Goal: Check status: Check status

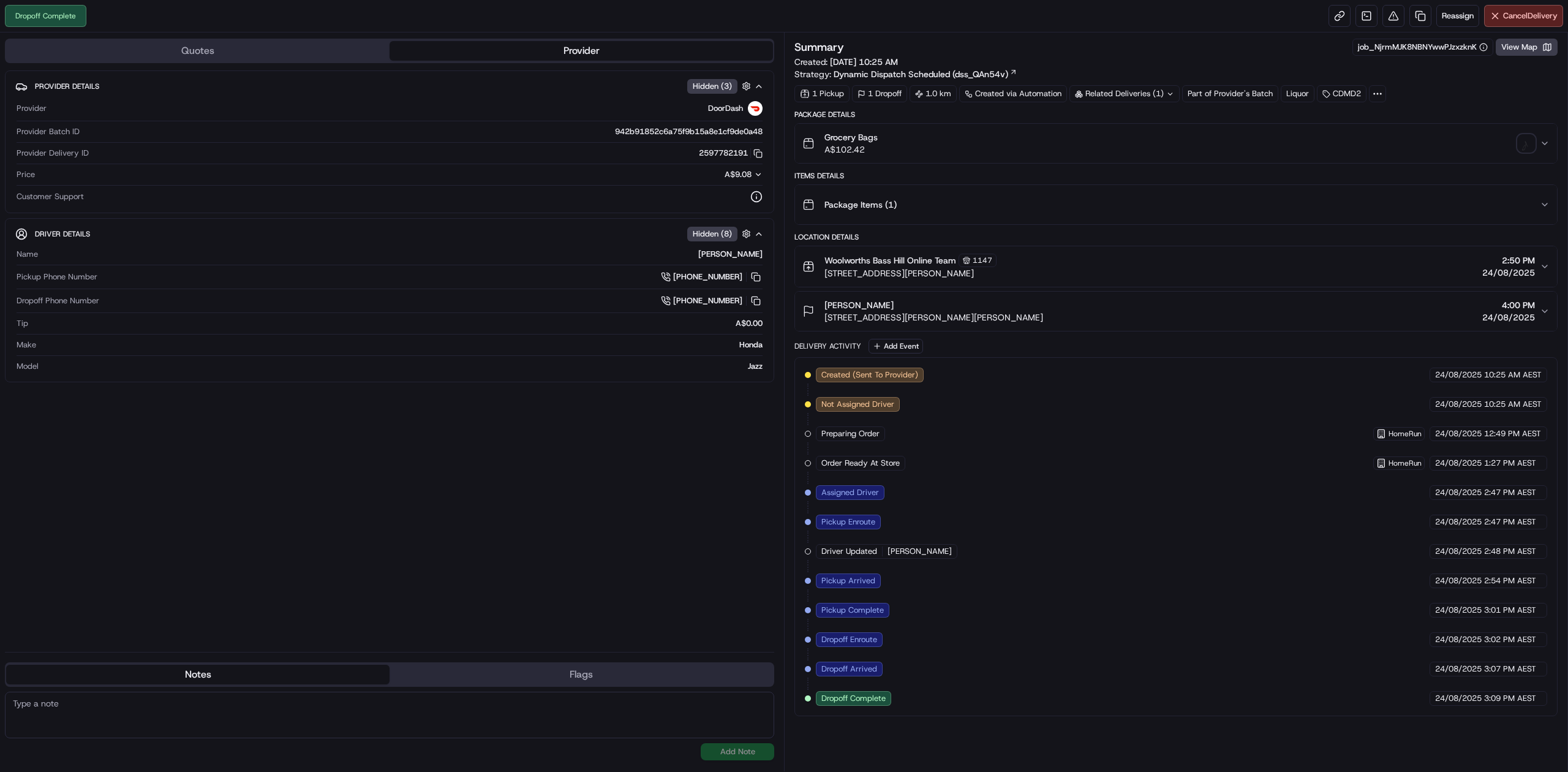
click at [478, 431] on div "Provider Details Hidden ( 3 ) Provider DoorDash Provider Batch ID 942b91852c6a7…" at bounding box center [389, 356] width 769 height 571
click at [1524, 142] on img "button" at bounding box center [1526, 142] width 17 height 17
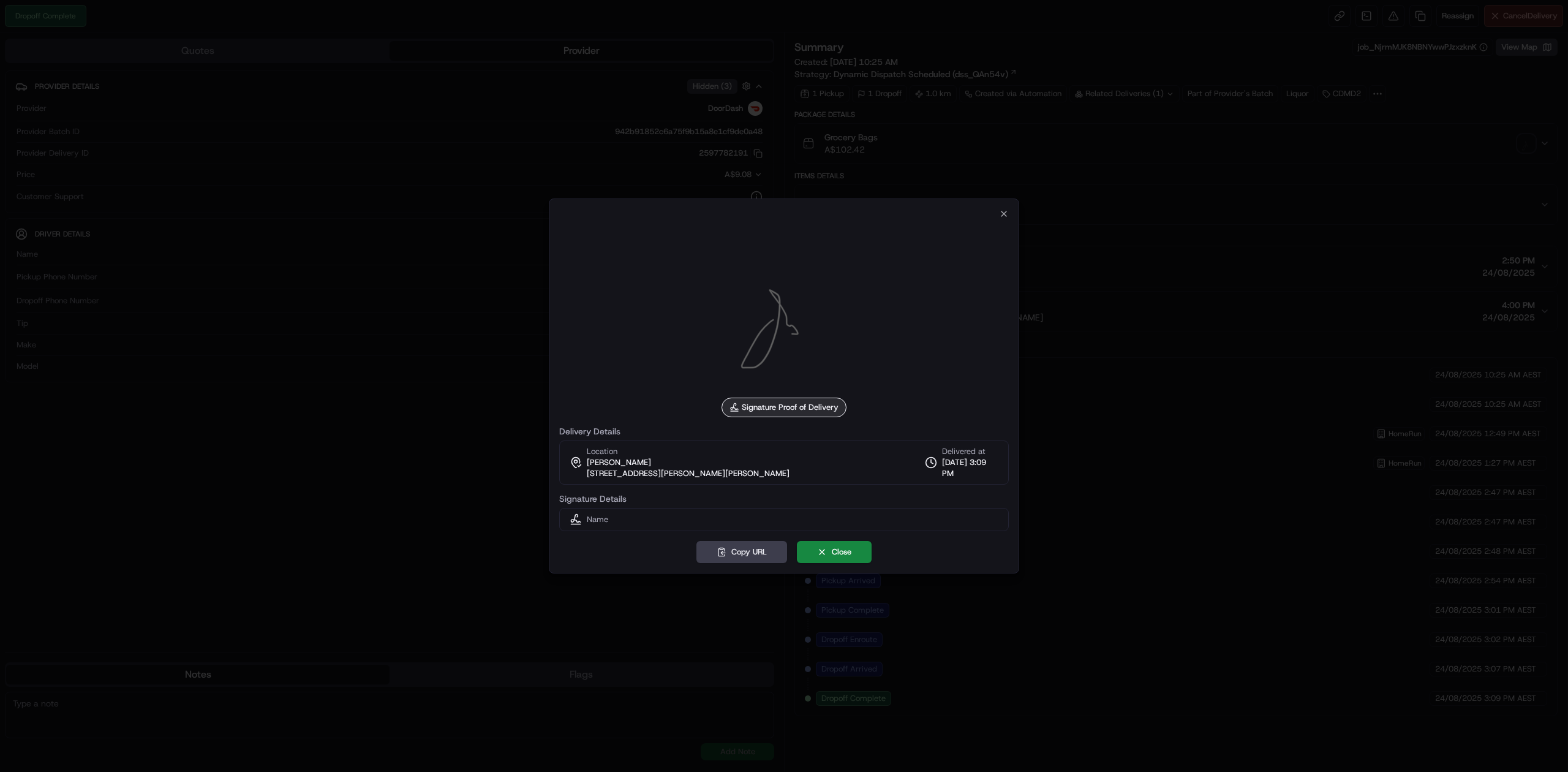
click at [1004, 219] on div at bounding box center [784, 306] width 450 height 176
click at [1003, 219] on div at bounding box center [784, 306] width 450 height 176
click at [1001, 210] on icon "button" at bounding box center [1004, 214] width 10 height 10
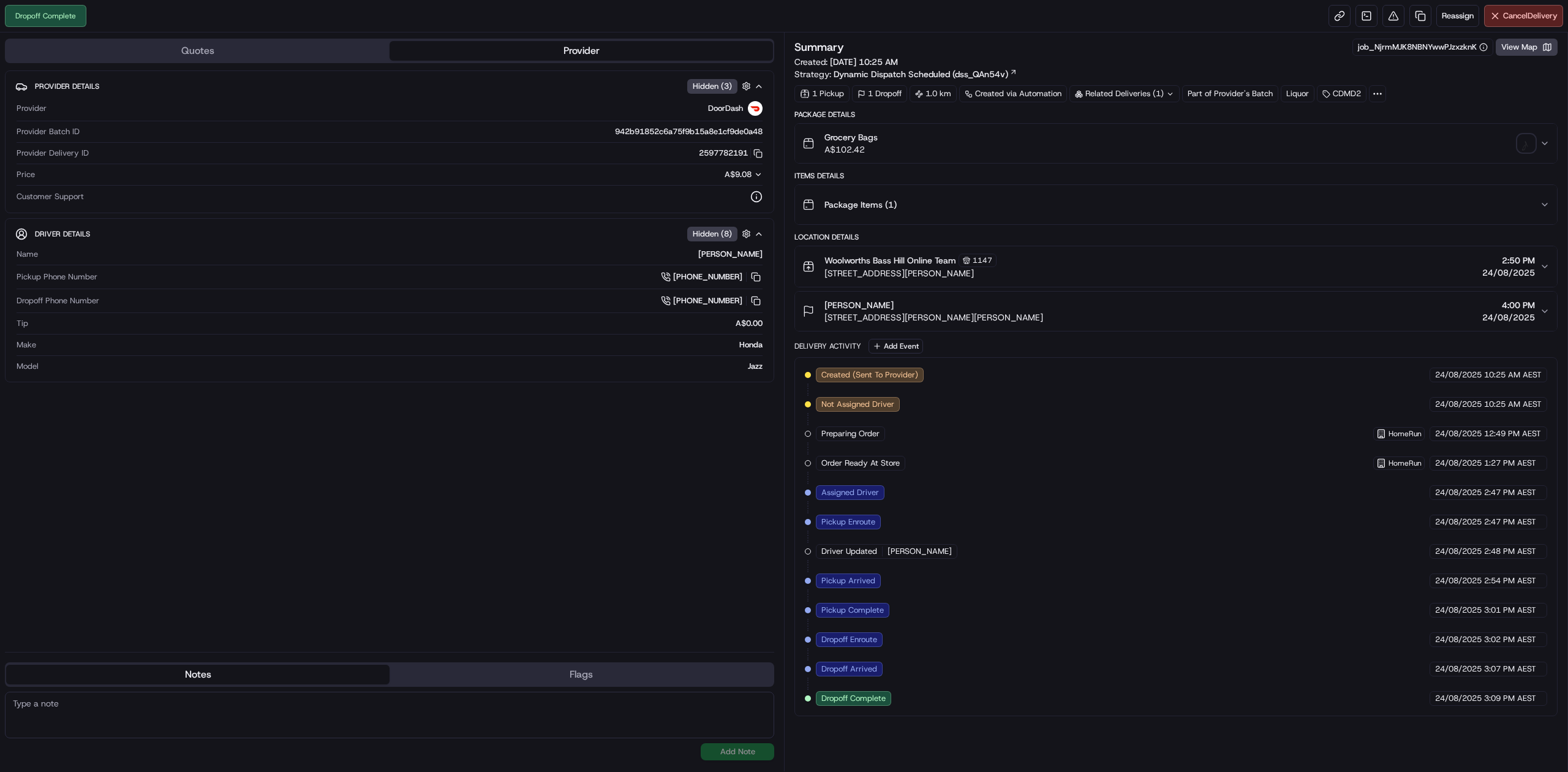
click at [1150, 96] on div "Related Deliveries (1)" at bounding box center [1124, 94] width 110 height 17
click at [1142, 142] on span "266248420" at bounding box center [1146, 143] width 44 height 11
click at [395, 380] on div "Driver Details Hidden ( 8 ) Name [PERSON_NAME] Pickup Phone Number [PHONE_NUMBE…" at bounding box center [389, 299] width 769 height 164
